Goal: Task Accomplishment & Management: Use online tool/utility

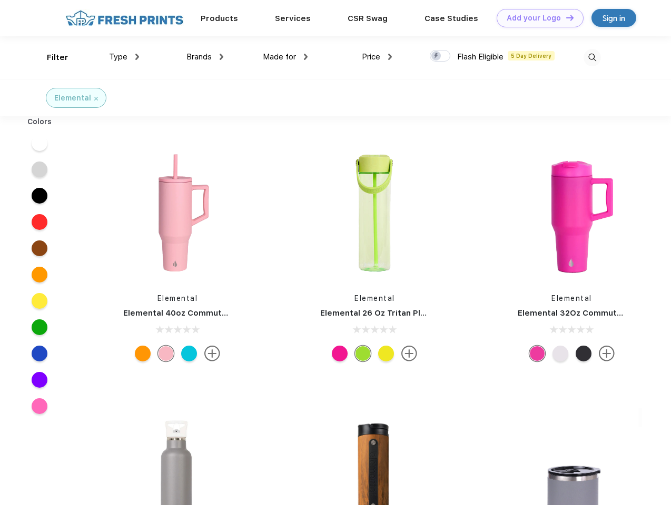
scroll to position [1, 0]
click at [536, 18] on link "Add your Logo Design Tool" at bounding box center [539, 18] width 87 height 18
click at [0, 0] on div "Design Tool" at bounding box center [0, 0] width 0 height 0
click at [565, 17] on link "Add your Logo Design Tool" at bounding box center [539, 18] width 87 height 18
click at [51, 57] on div "Filter" at bounding box center [58, 58] width 22 height 12
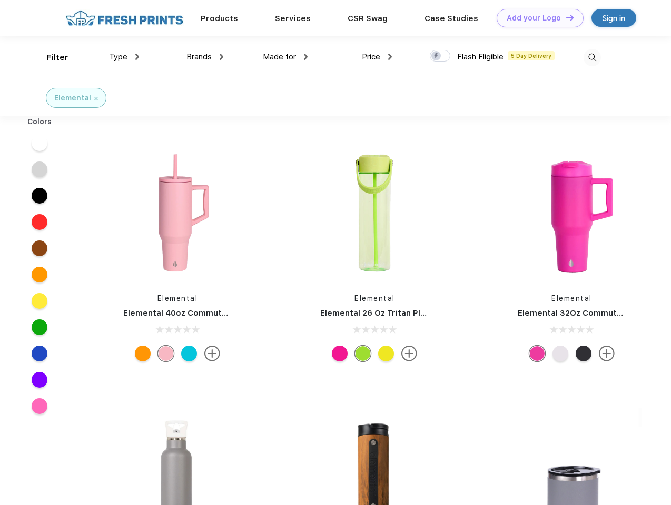
click at [124, 57] on span "Type" at bounding box center [118, 56] width 18 height 9
click at [205, 57] on span "Brands" at bounding box center [198, 56] width 25 height 9
click at [285, 57] on span "Made for" at bounding box center [279, 56] width 33 height 9
click at [377, 57] on span "Price" at bounding box center [371, 56] width 18 height 9
click at [440, 56] on div at bounding box center [440, 56] width 21 height 12
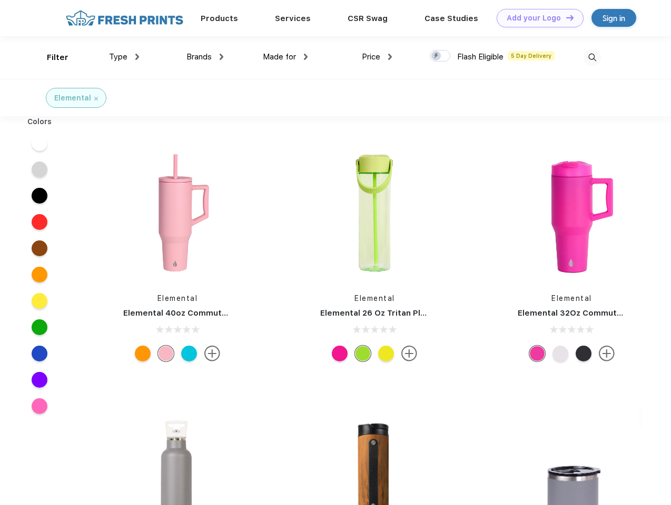
click at [436, 56] on input "checkbox" at bounding box center [433, 52] width 7 height 7
click at [592, 57] on img at bounding box center [591, 57] width 17 height 17
